Goal: Connect with others: Connect with others

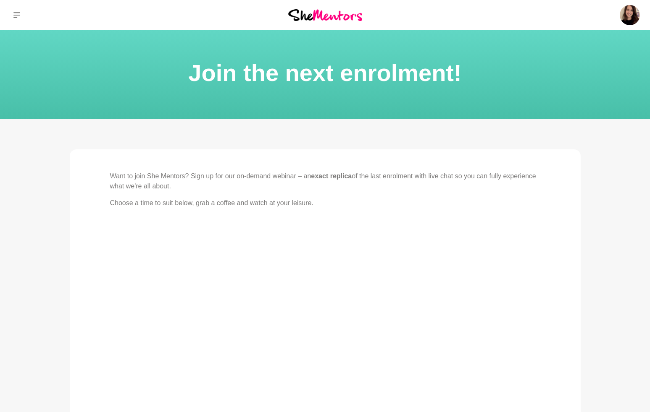
scroll to position [124, 0]
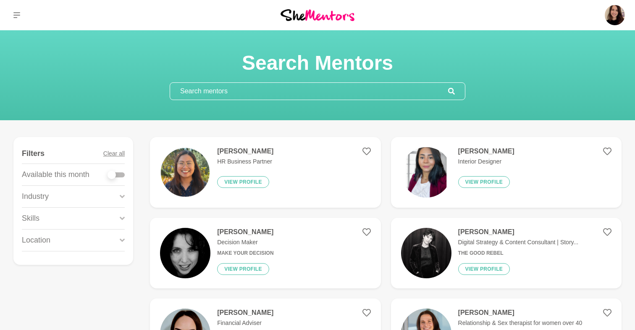
click at [190, 181] on img at bounding box center [185, 172] width 50 height 50
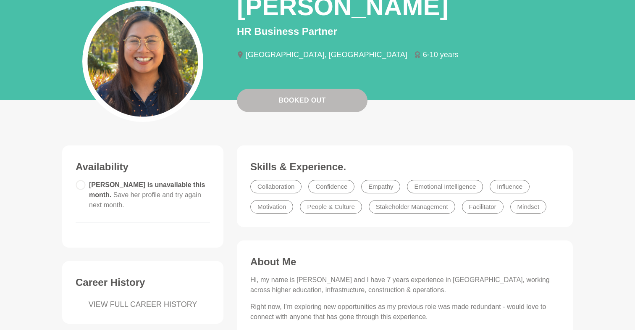
scroll to position [155, 0]
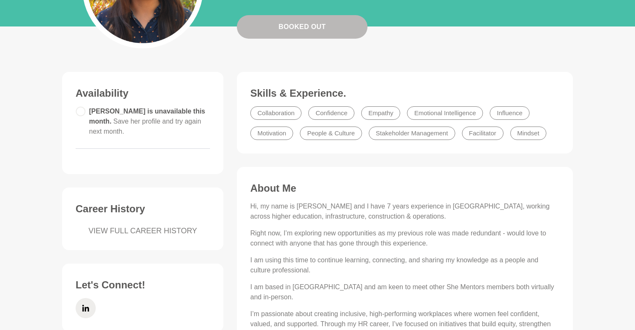
click at [538, 131] on li "Mindset" at bounding box center [528, 132] width 37 height 13
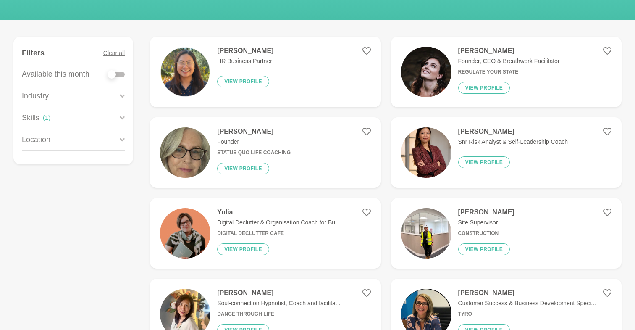
scroll to position [133, 0]
